Goal: Information Seeking & Learning: Learn about a topic

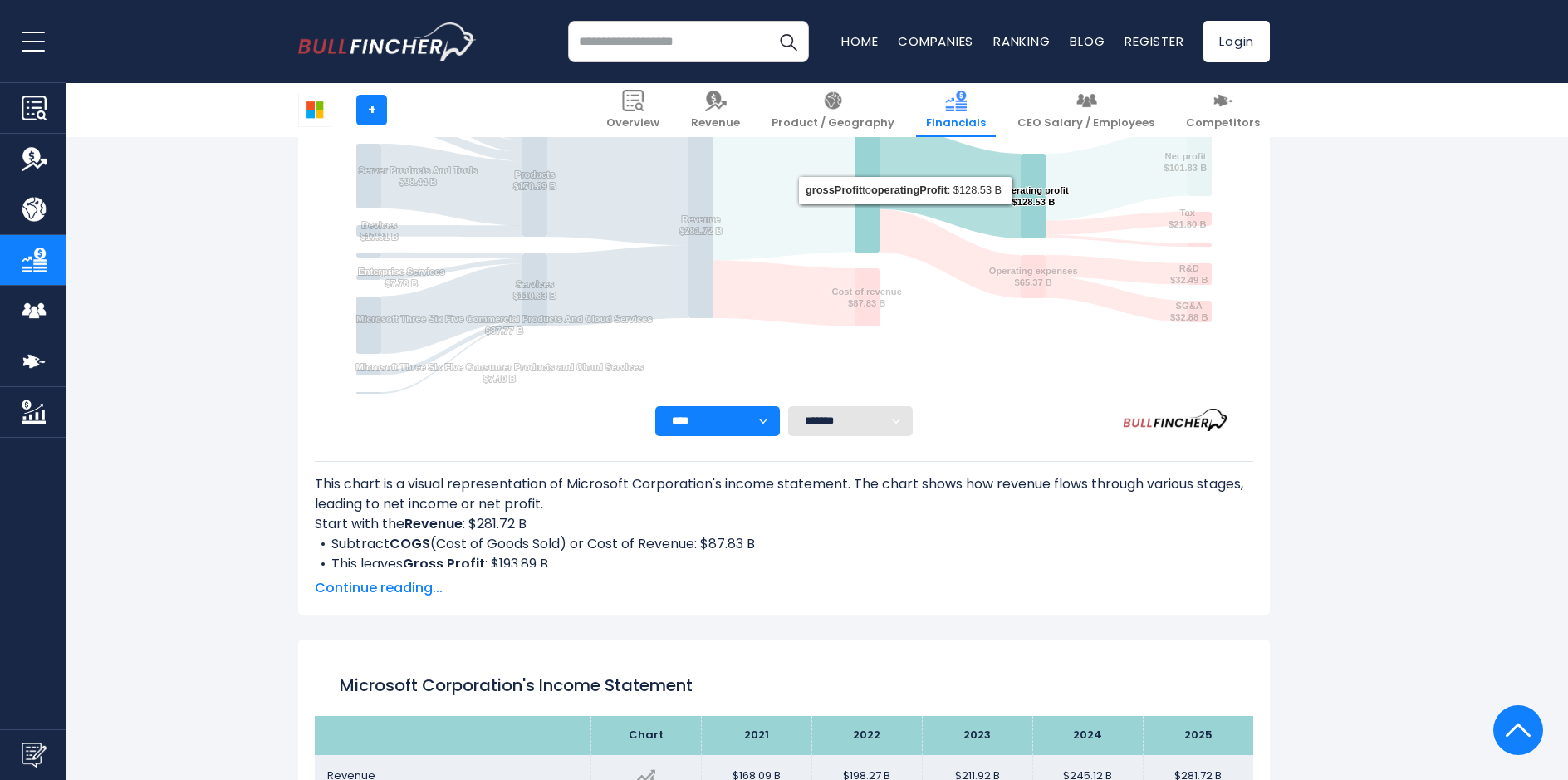
scroll to position [152, 0]
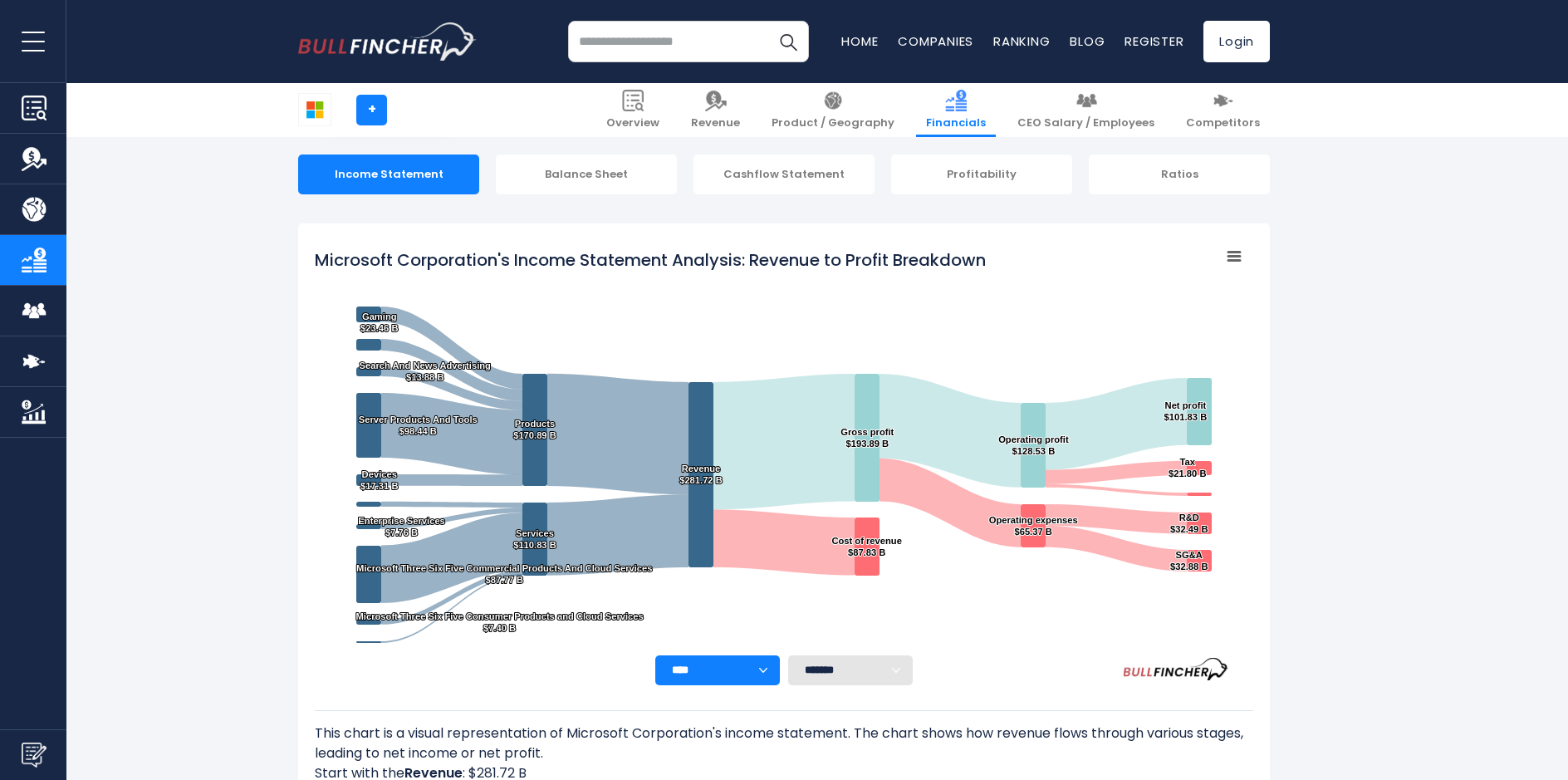
click at [628, 44] on input "search" at bounding box center [688, 41] width 241 height 42
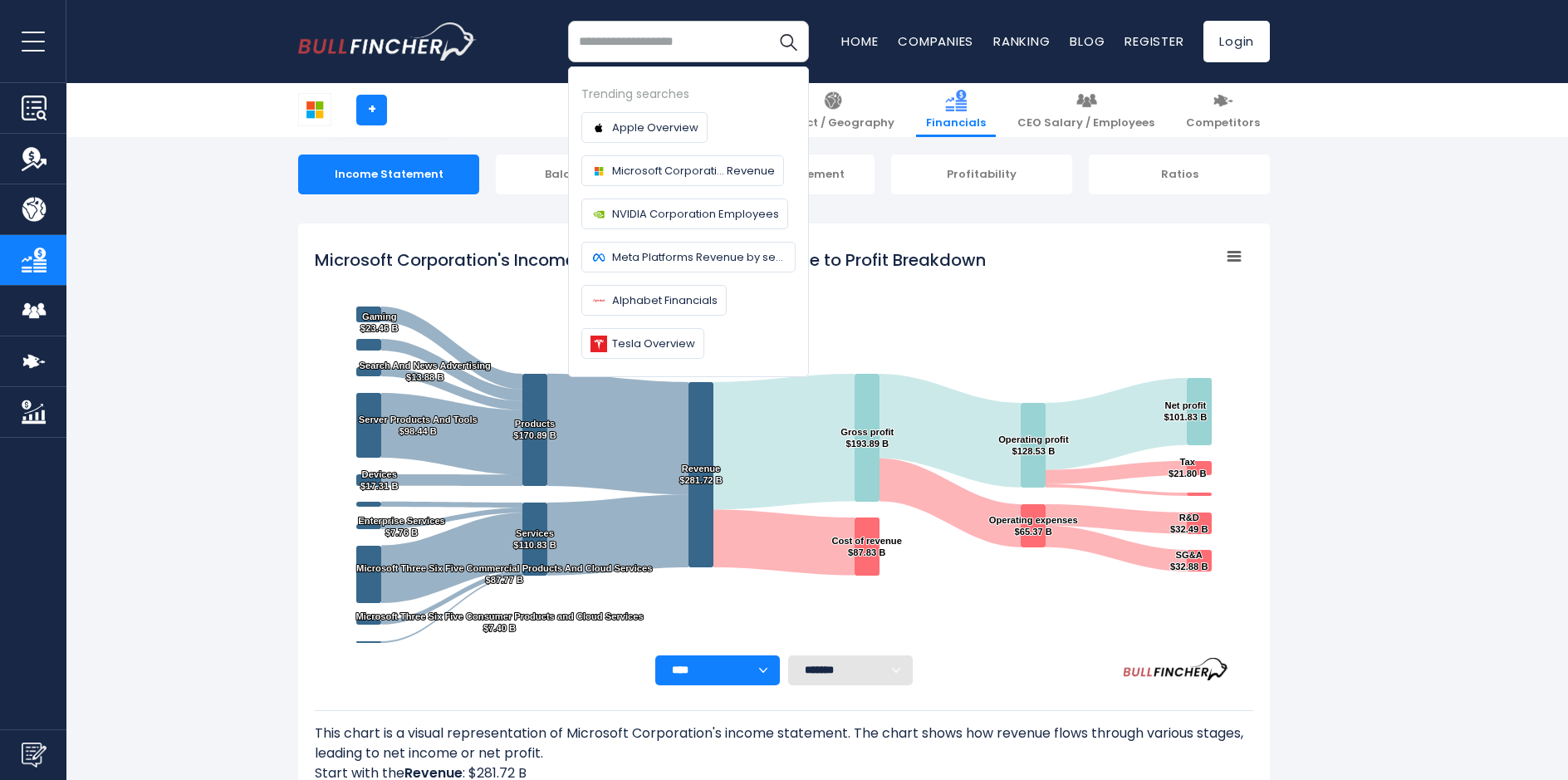
click at [670, 37] on input "search" at bounding box center [688, 41] width 241 height 42
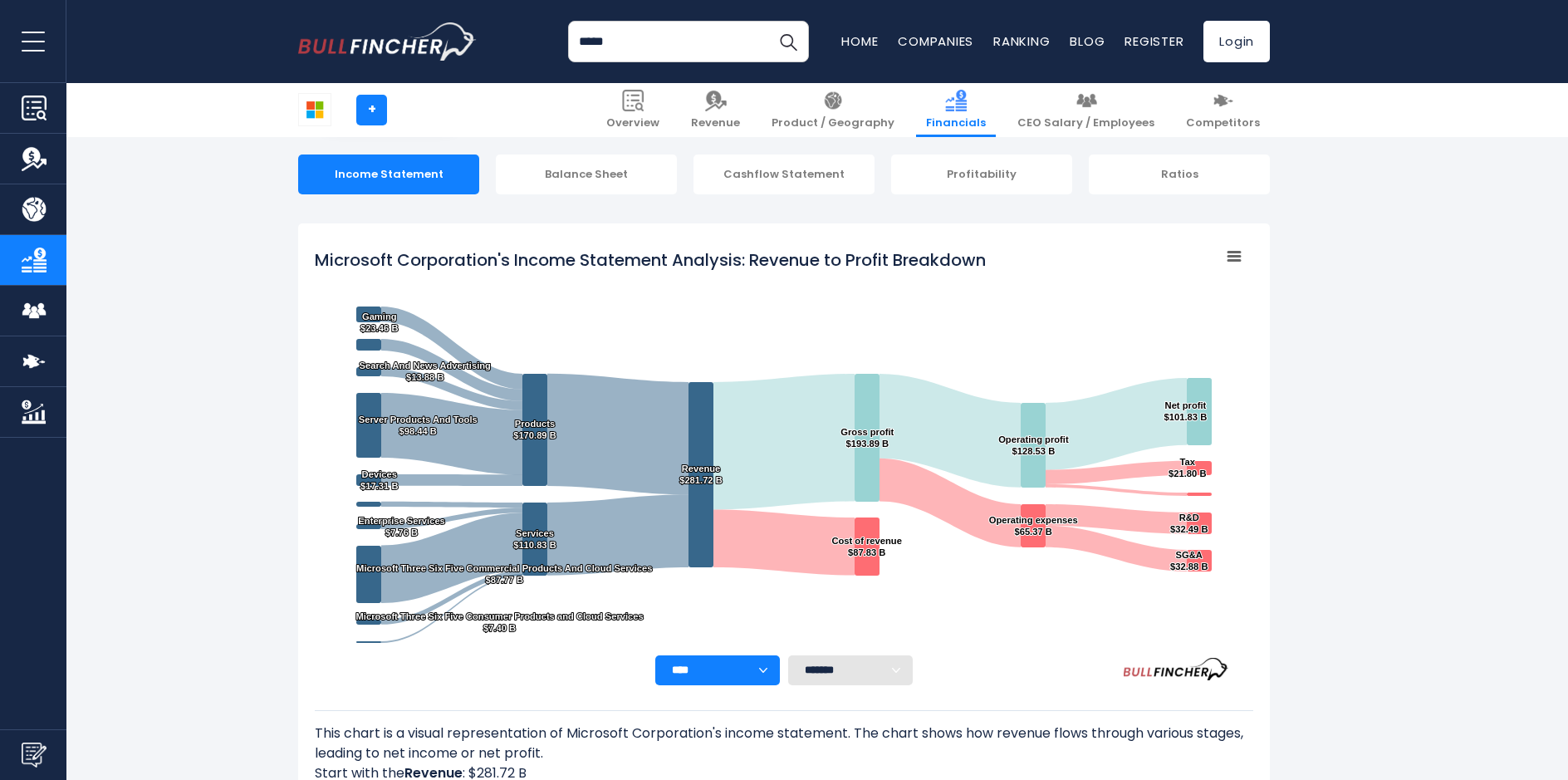
type input "*****"
click at [767, 20] on button "Search" at bounding box center [788, 41] width 42 height 42
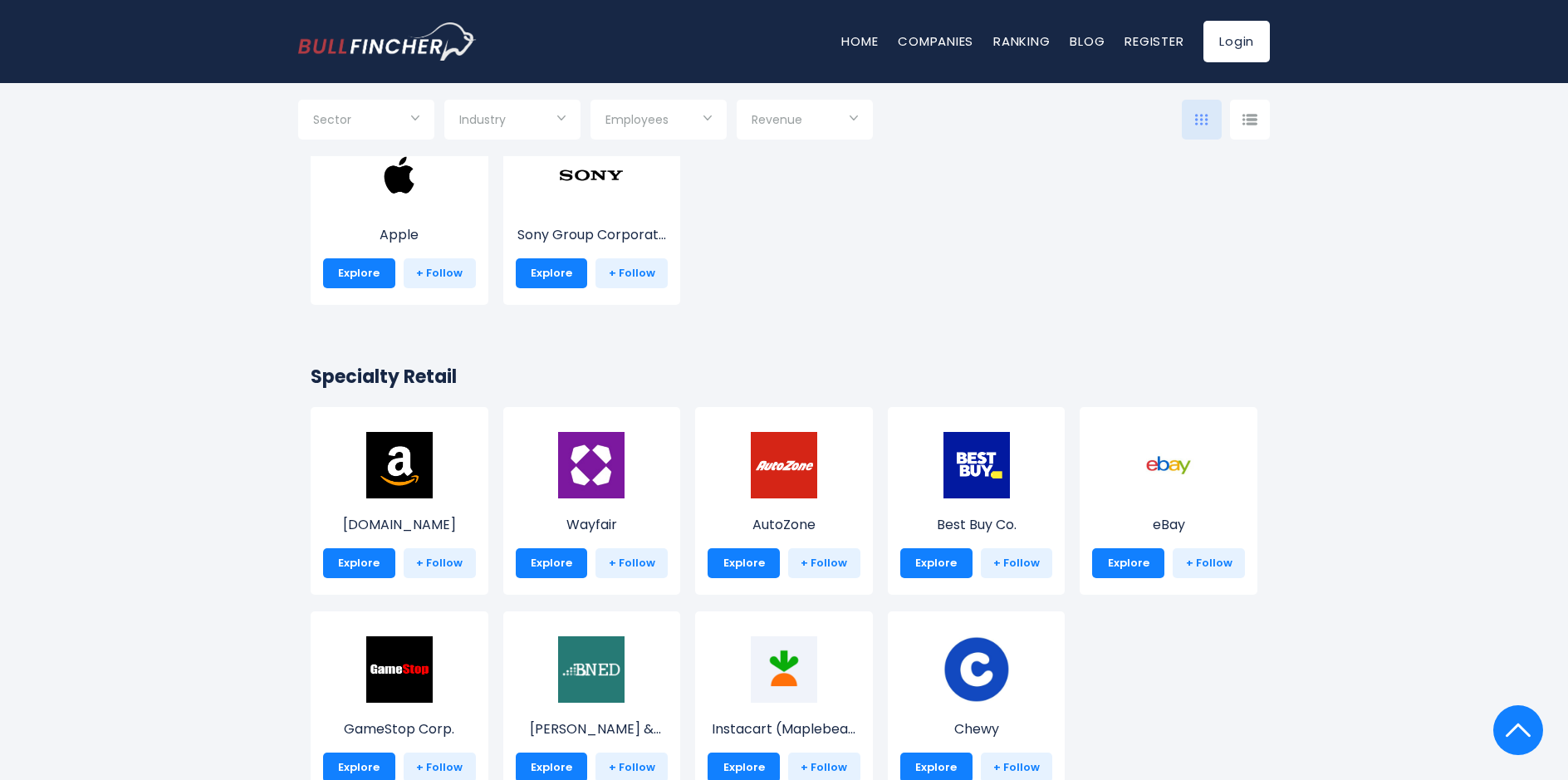
scroll to position [83, 0]
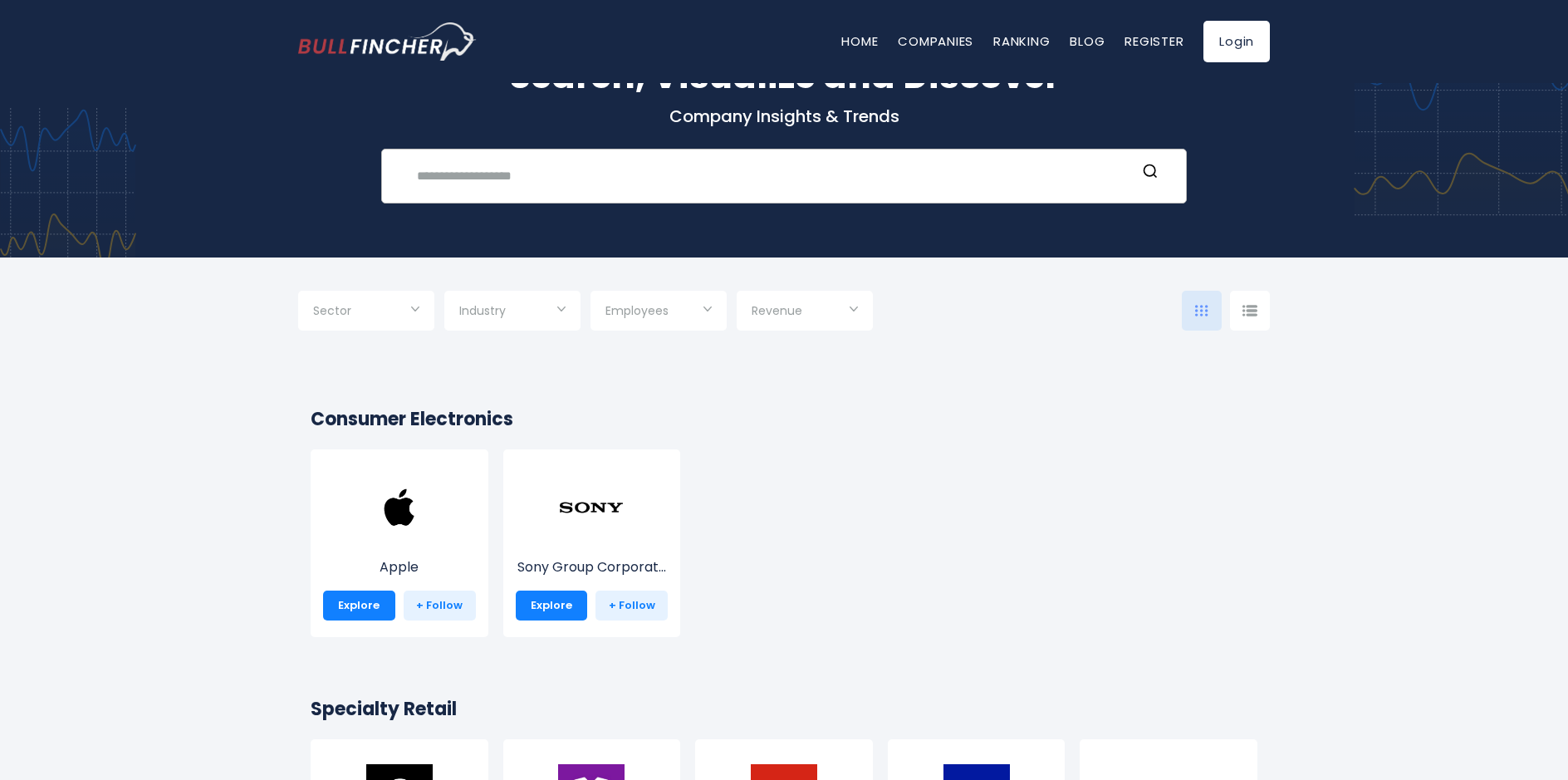
click at [690, 189] on input "text" at bounding box center [772, 175] width 729 height 31
type input "***"
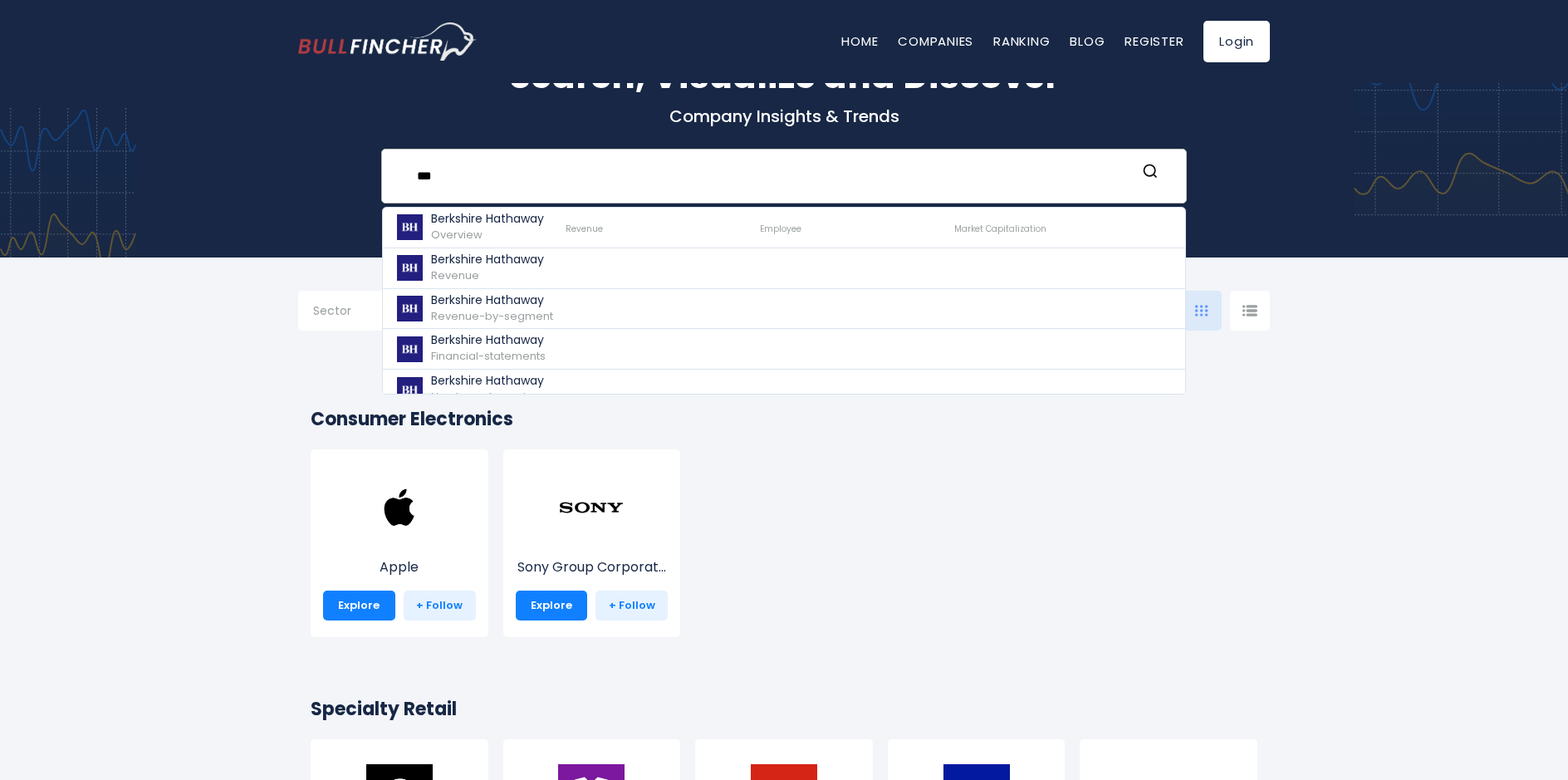
click at [689, 198] on div "*** Berkshire Hathaway Overview Revenue Employee Market Capitalization Revenue" at bounding box center [784, 176] width 805 height 55
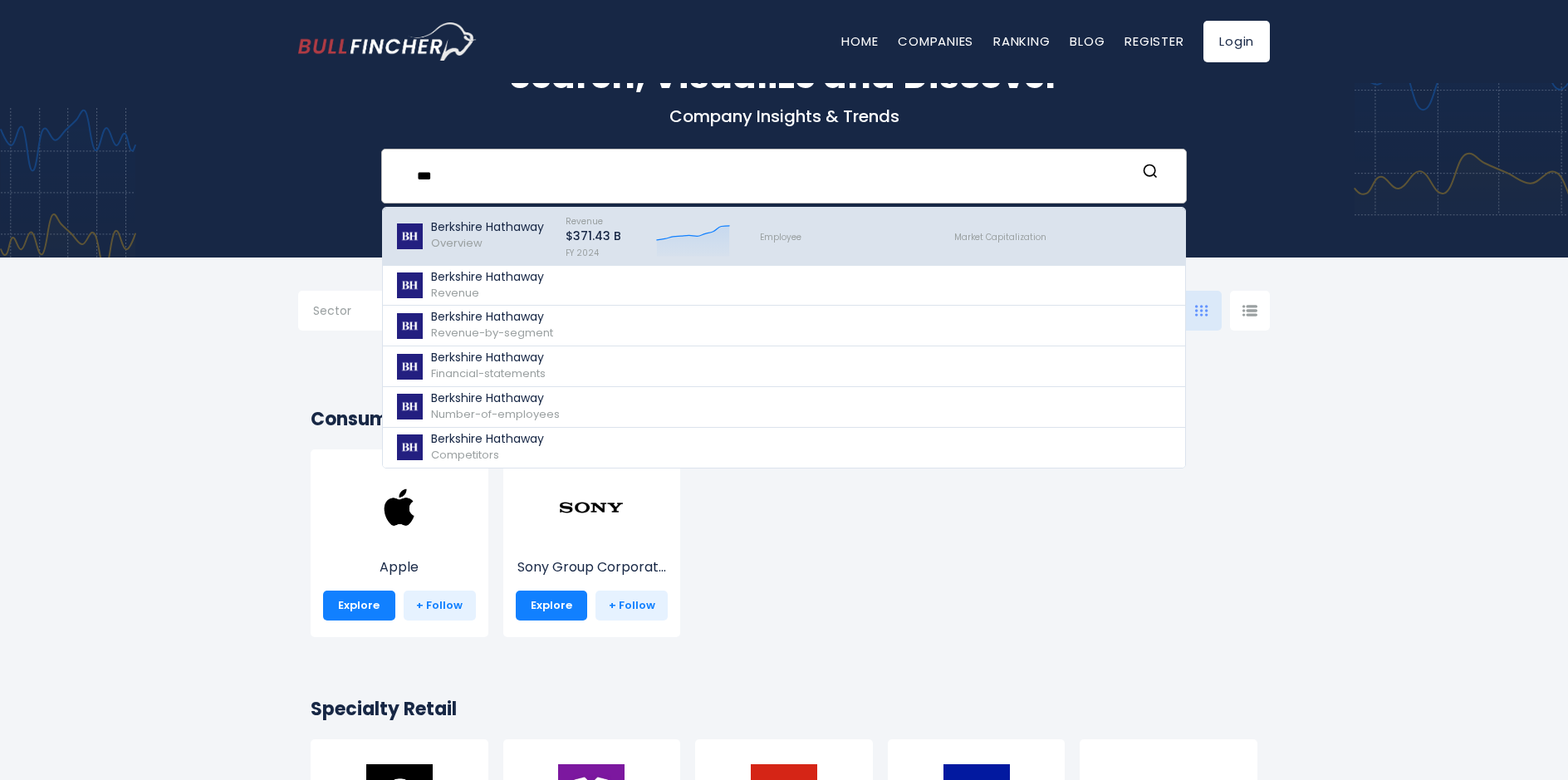
click at [535, 226] on p "Berkshire Hathaway" at bounding box center [486, 227] width 113 height 14
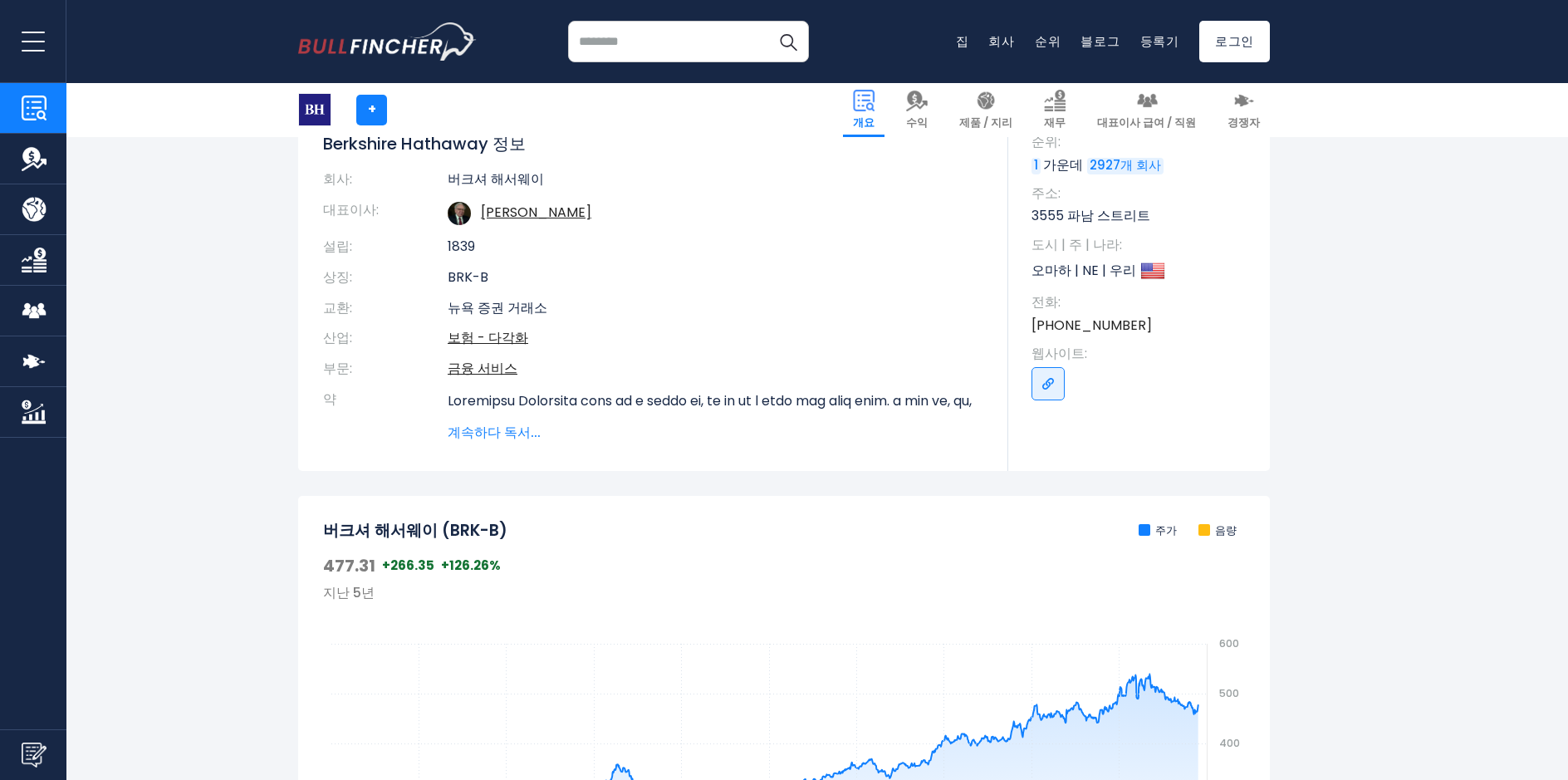
scroll to position [249, 0]
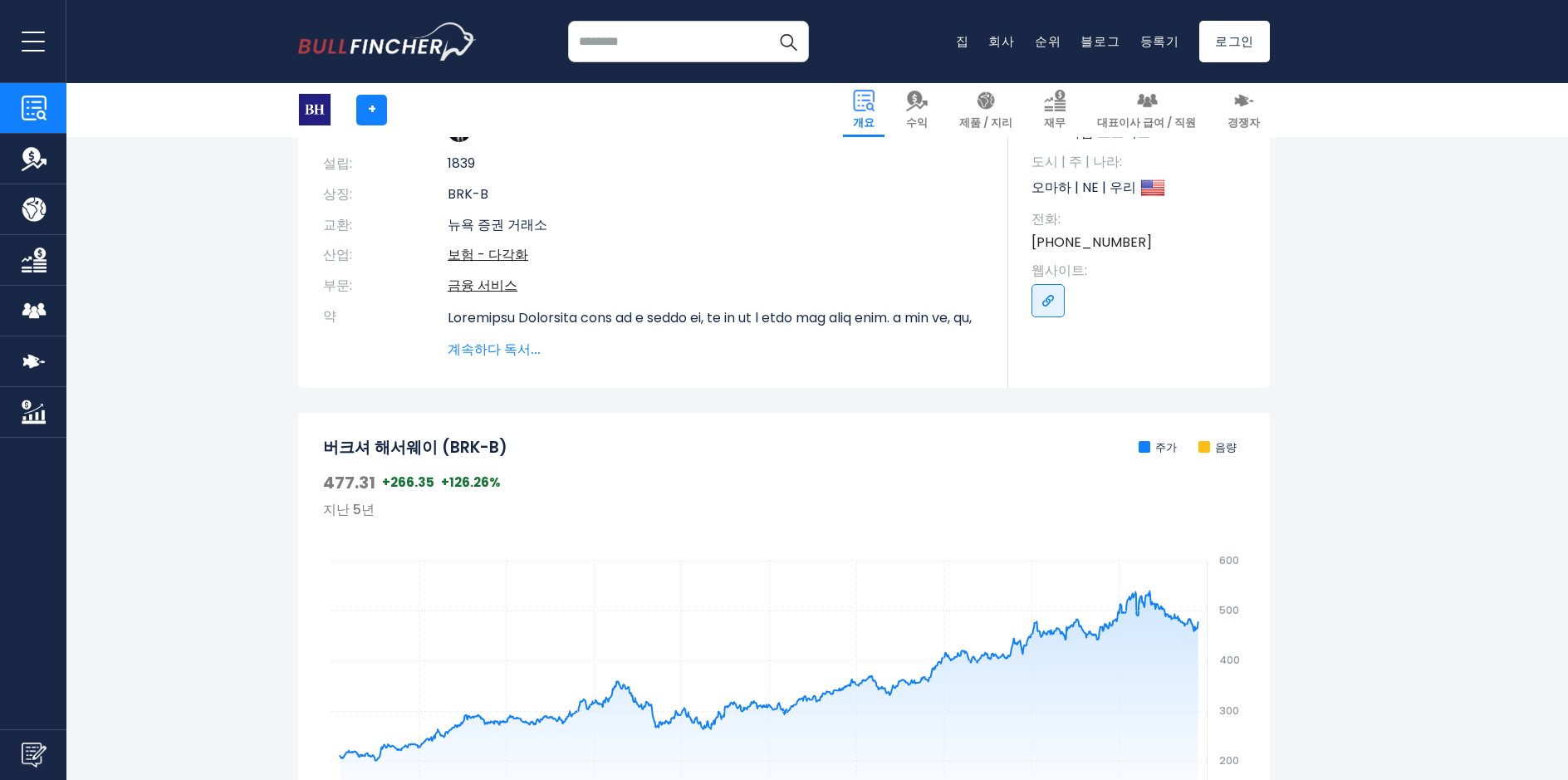
click at [500, 349] on span "계속하다 독서..." at bounding box center [715, 349] width 536 height 20
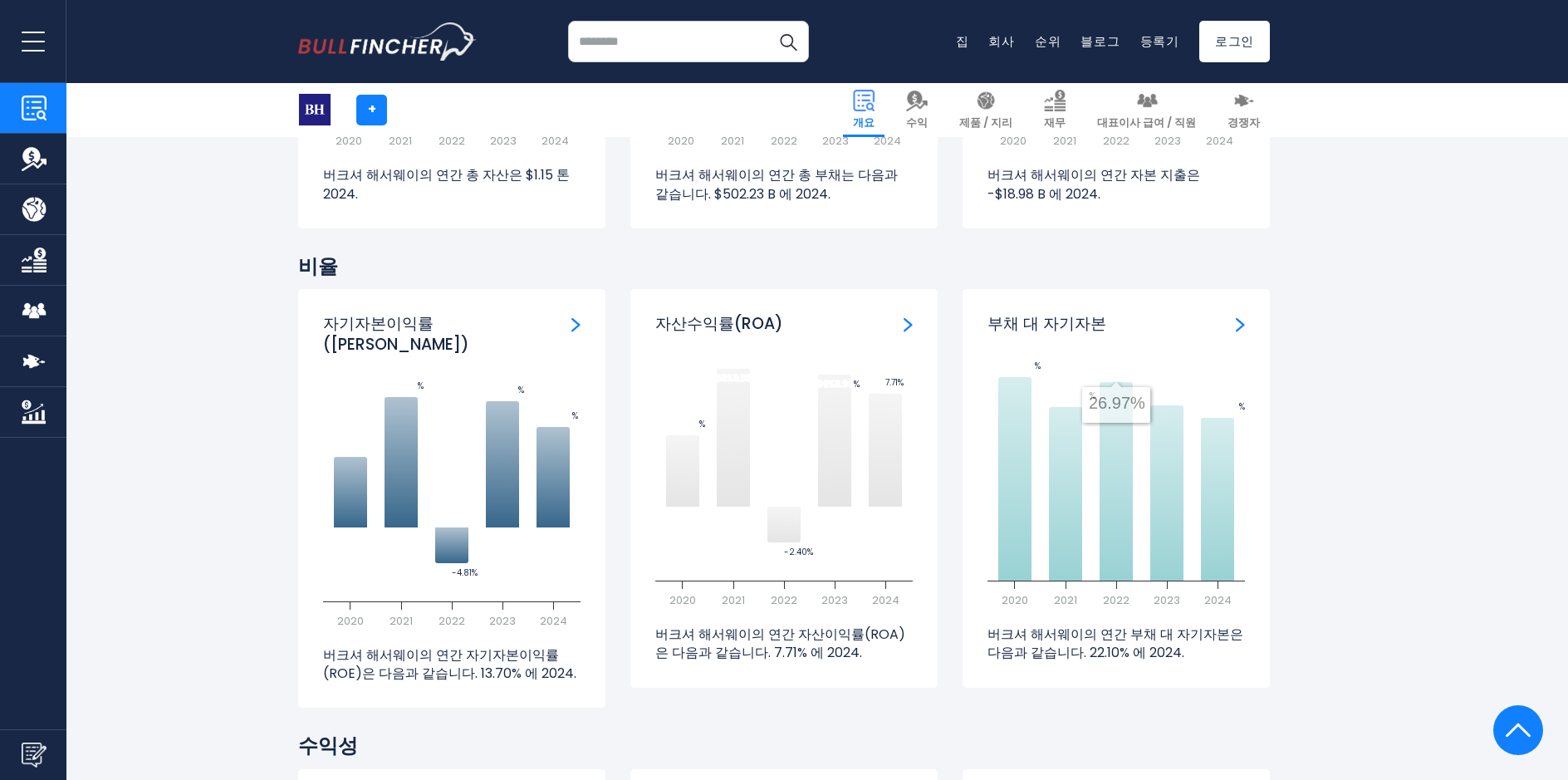
scroll to position [3487, 0]
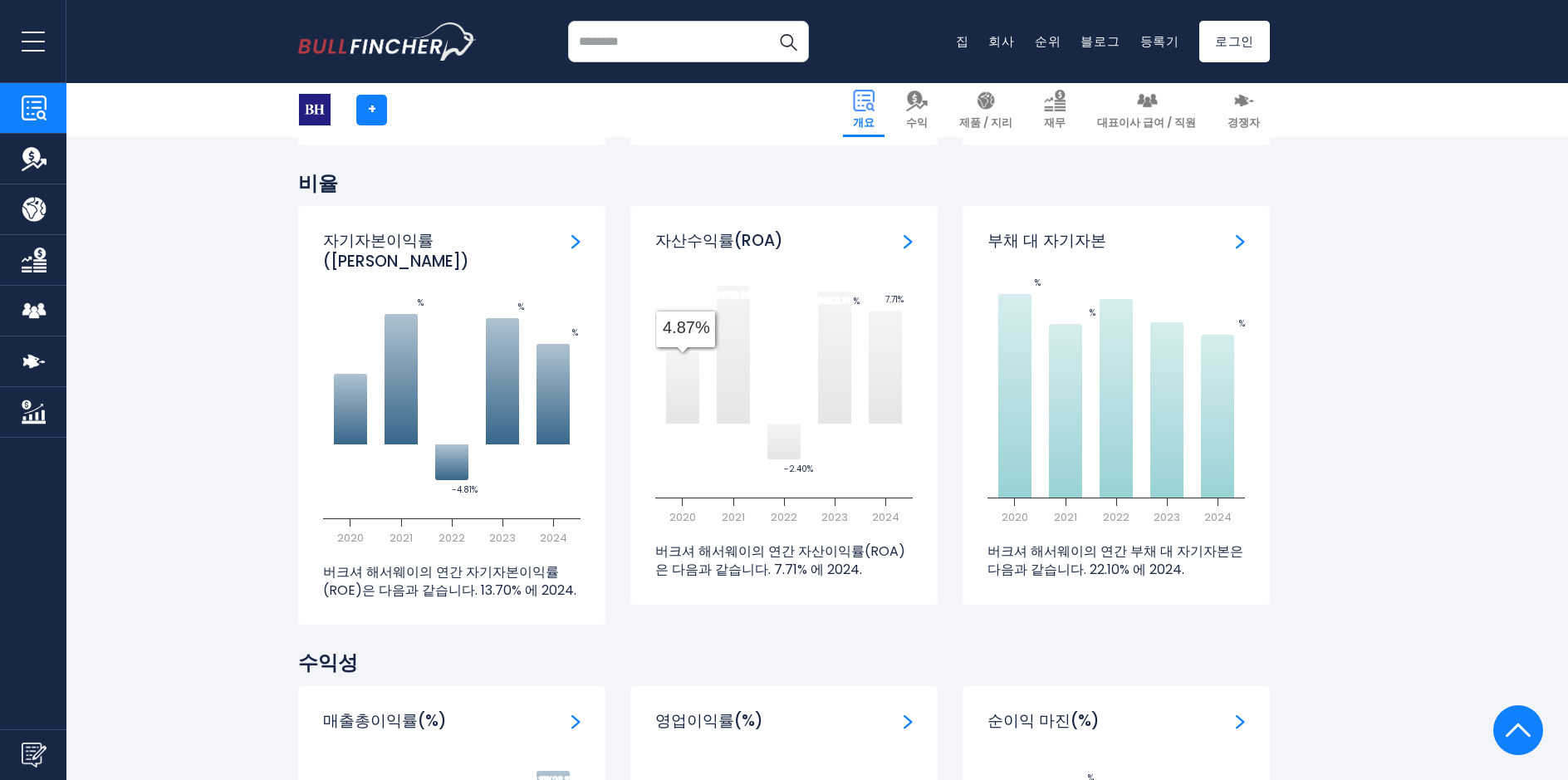
click at [569, 271] on div "자기자본이익률(ROE)" at bounding box center [451, 251] width 258 height 41
click at [574, 249] on img "자기자본이익률" at bounding box center [576, 242] width 9 height 15
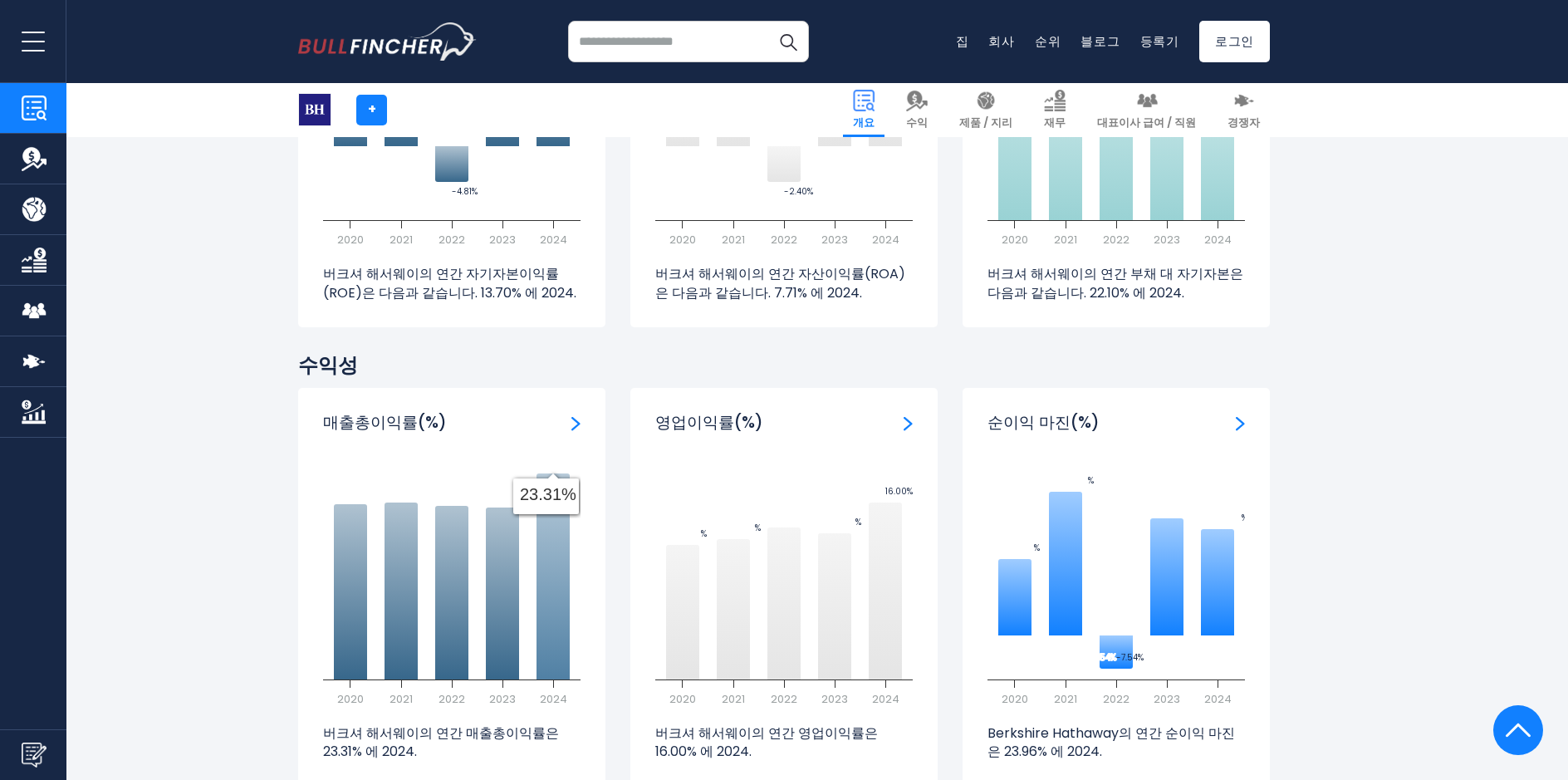
scroll to position [4105, 0]
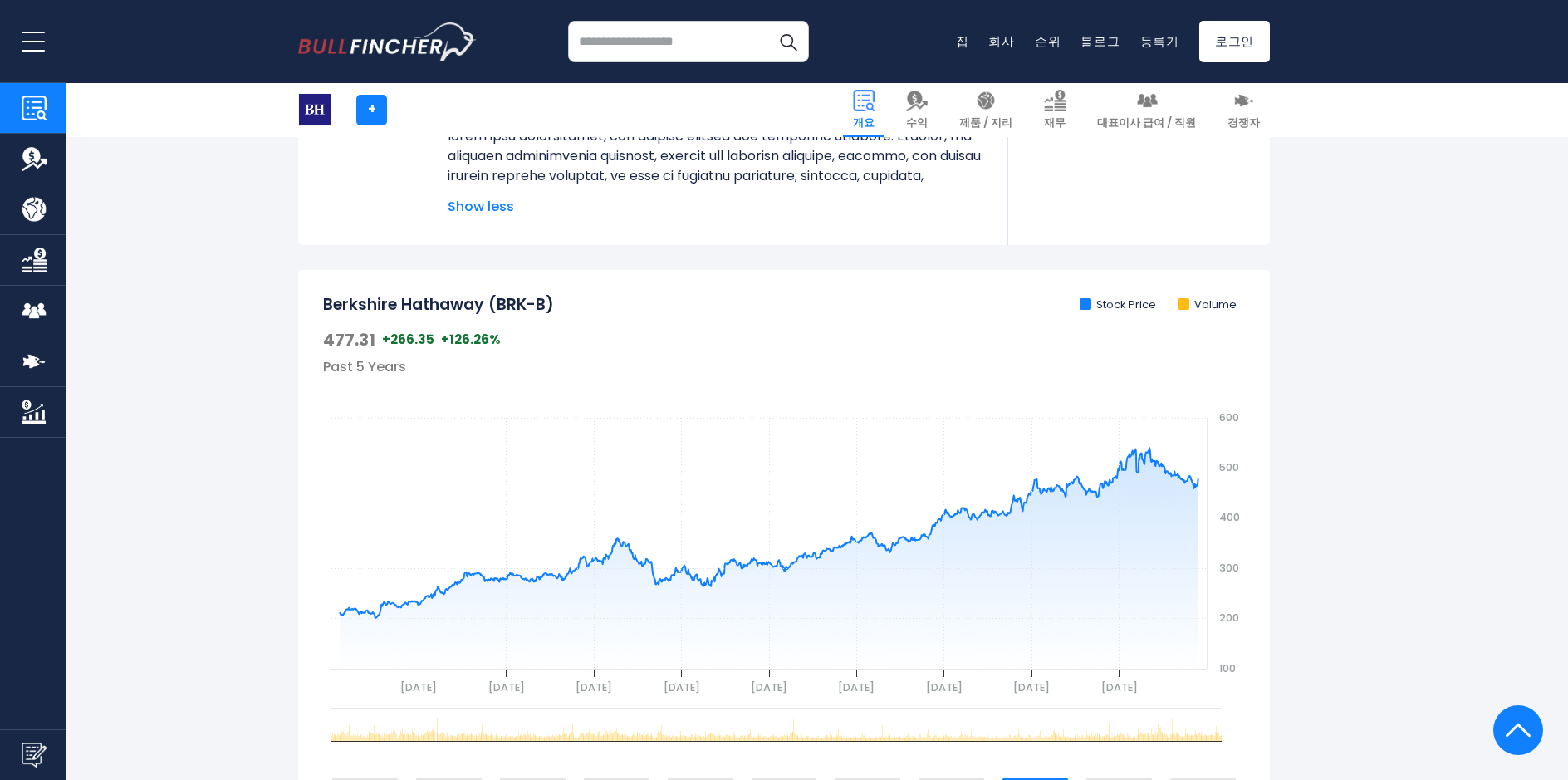
scroll to position [621, 0]
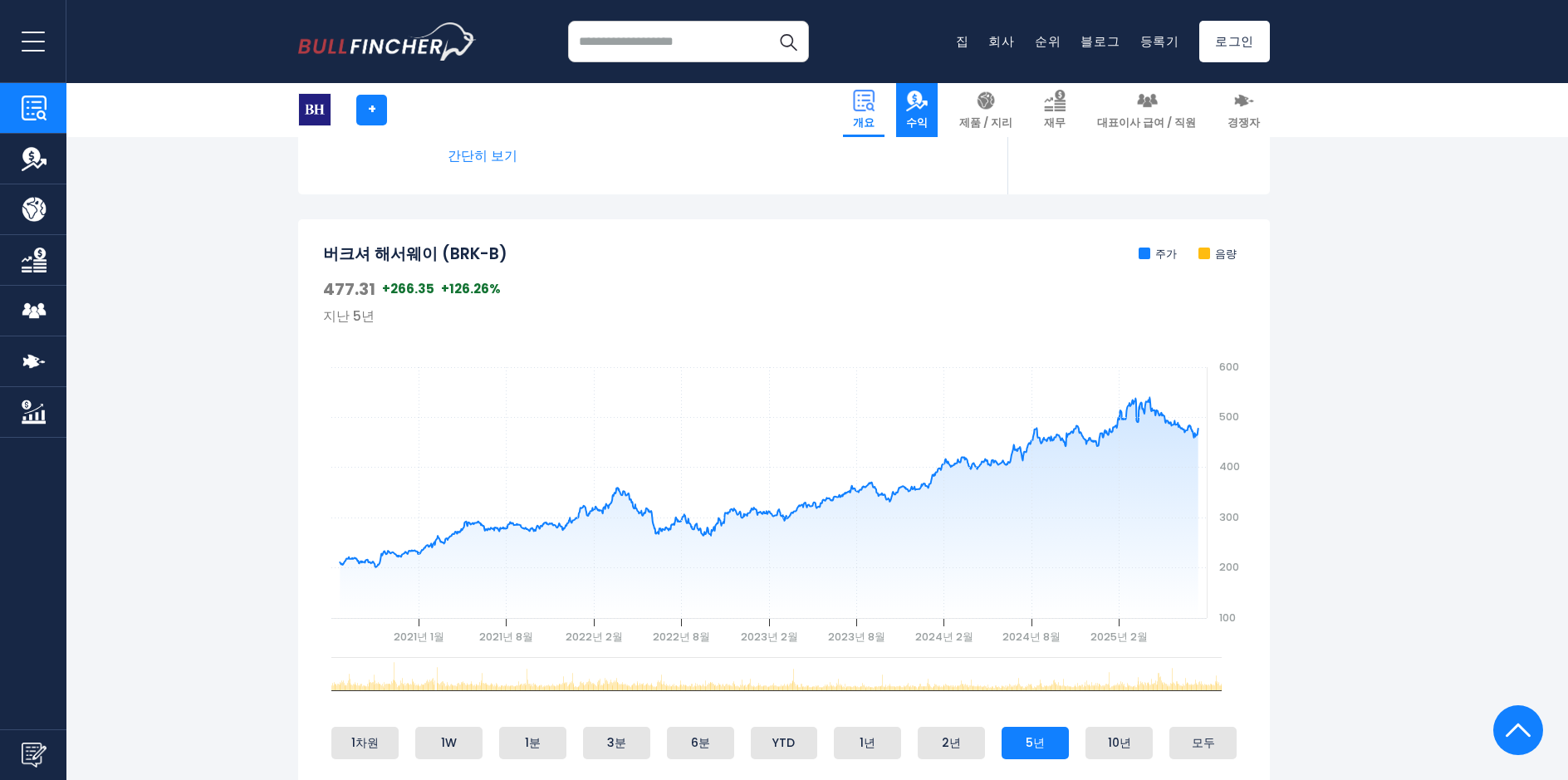
click at [927, 116] on span "수익" at bounding box center [916, 123] width 21 height 14
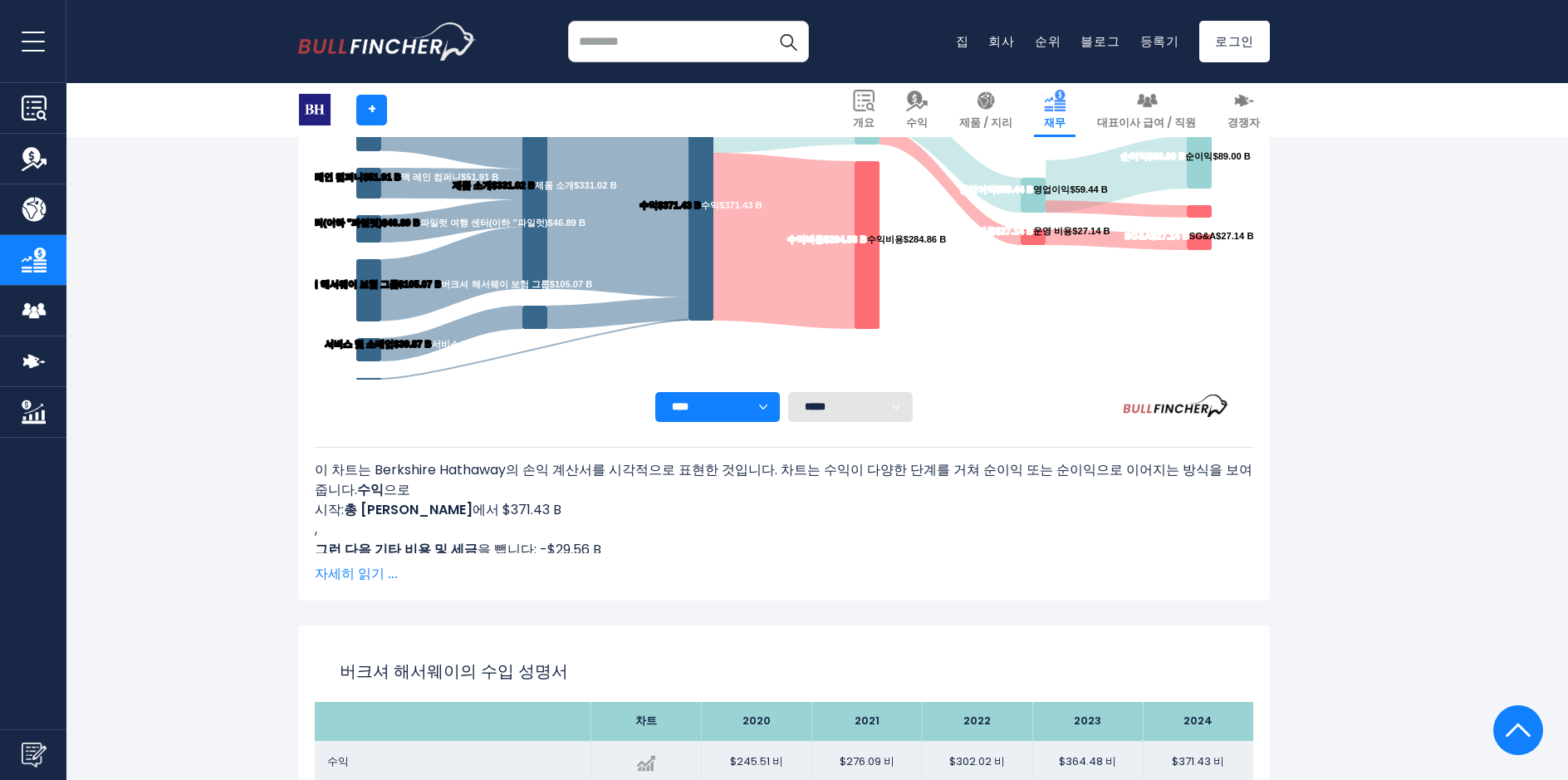
scroll to position [830, 0]
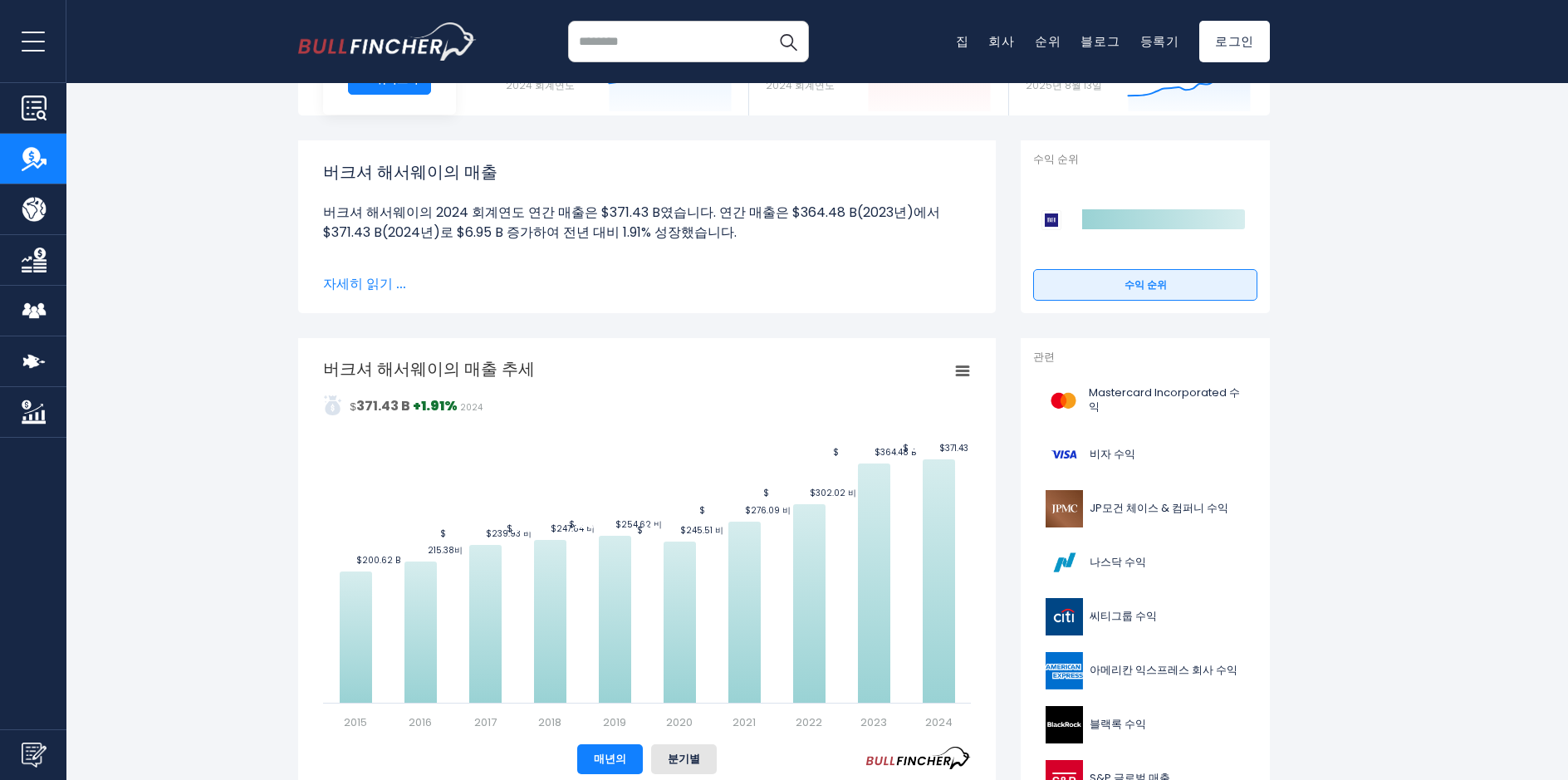
scroll to position [249, 0]
